Goal: Navigation & Orientation: Find specific page/section

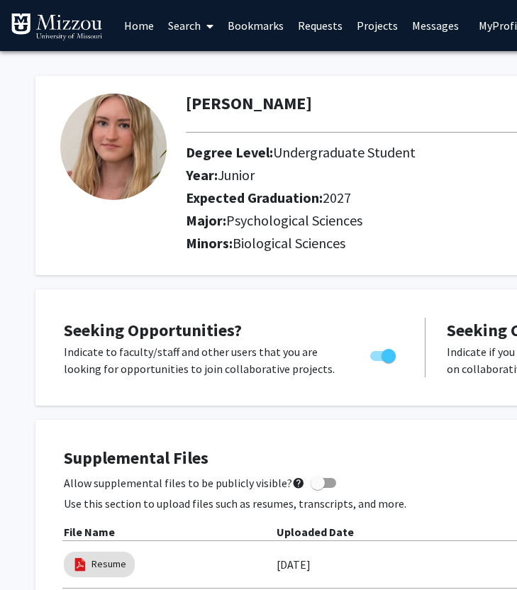
click at [194, 30] on link "Search" at bounding box center [191, 26] width 60 height 50
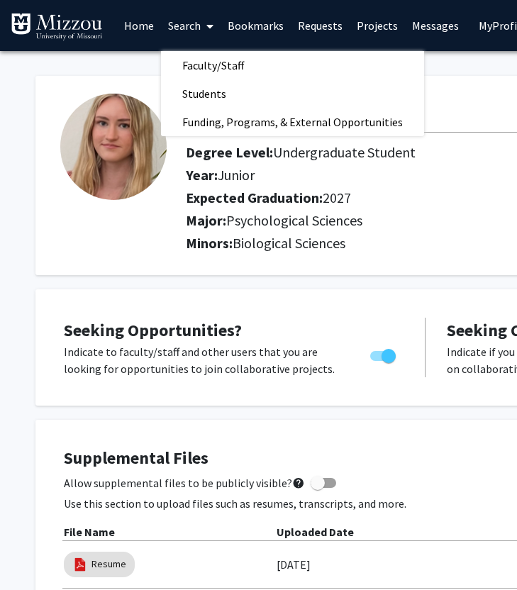
click at [268, 23] on link "Bookmarks" at bounding box center [256, 26] width 70 height 50
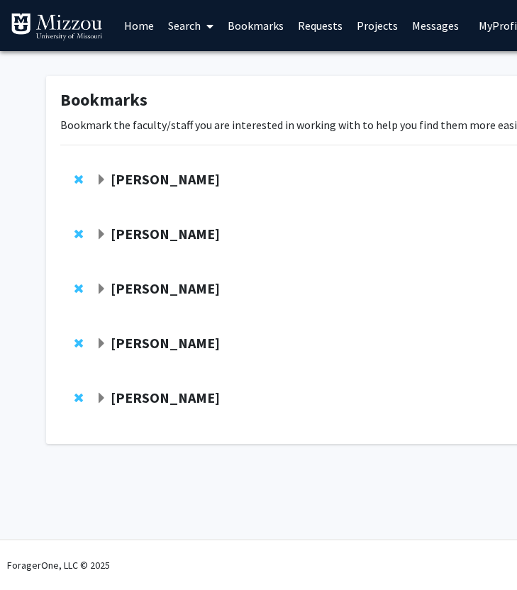
click at [182, 288] on strong "[PERSON_NAME]" at bounding box center [165, 288] width 109 height 18
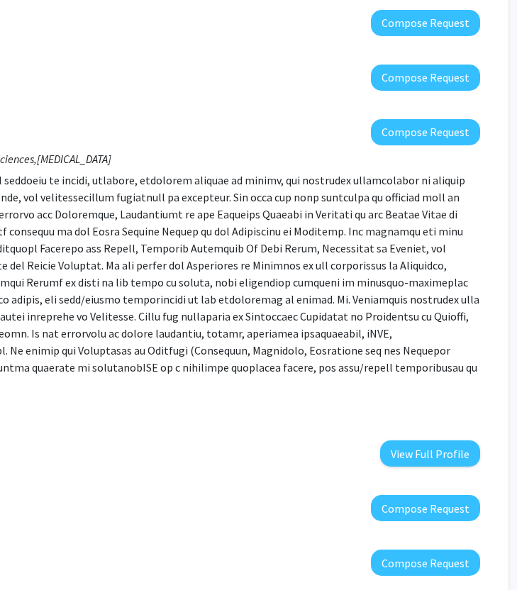
scroll to position [161, 334]
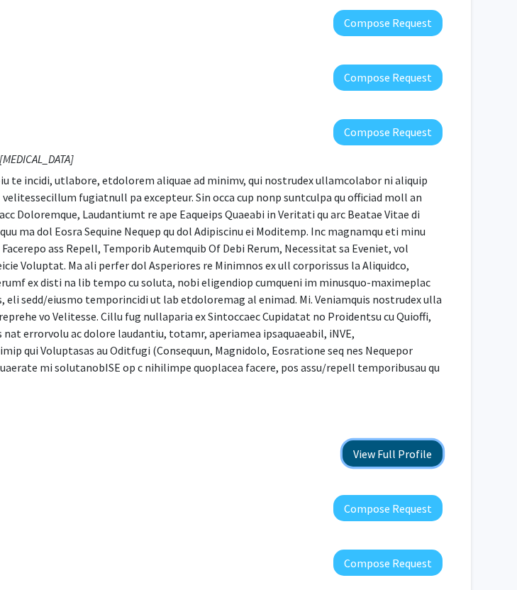
click at [411, 440] on button "View Full Profile" at bounding box center [393, 453] width 100 height 26
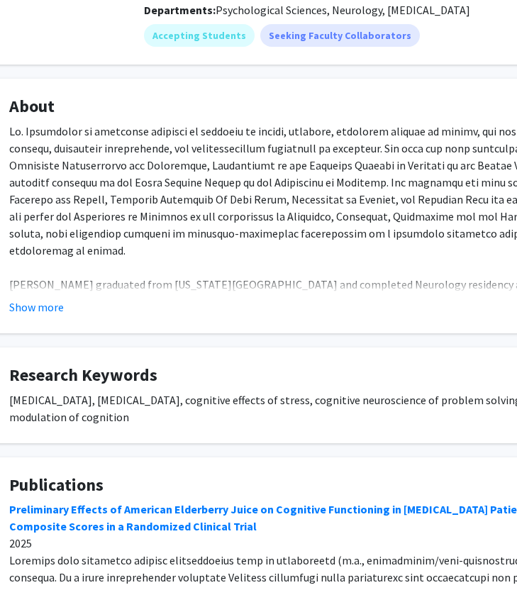
scroll to position [196, 57]
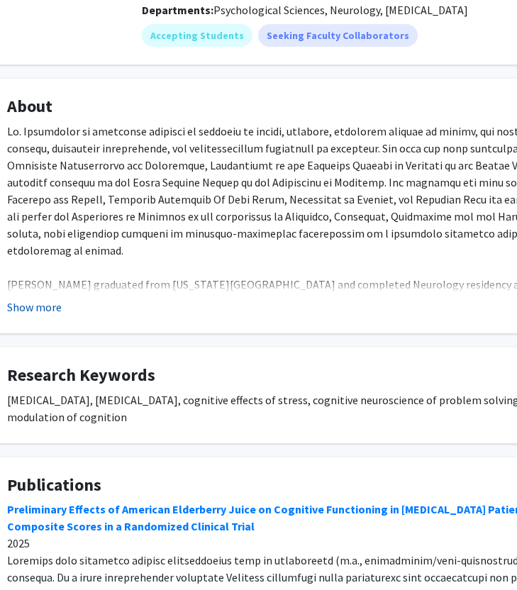
click at [43, 305] on button "Show more" at bounding box center [34, 307] width 55 height 17
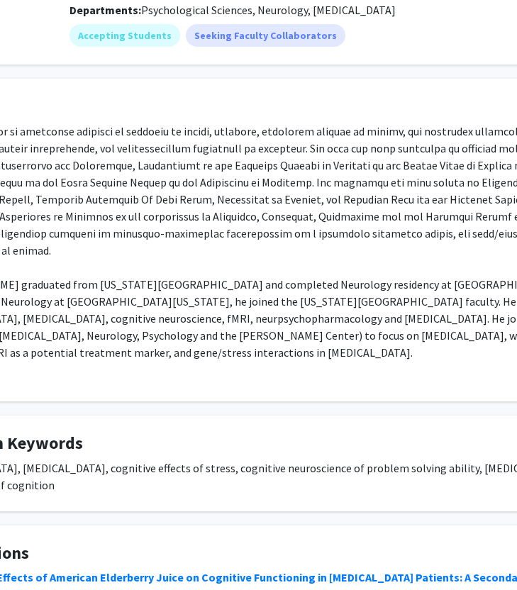
scroll to position [196, 0]
